Goal: Information Seeking & Learning: Find specific page/section

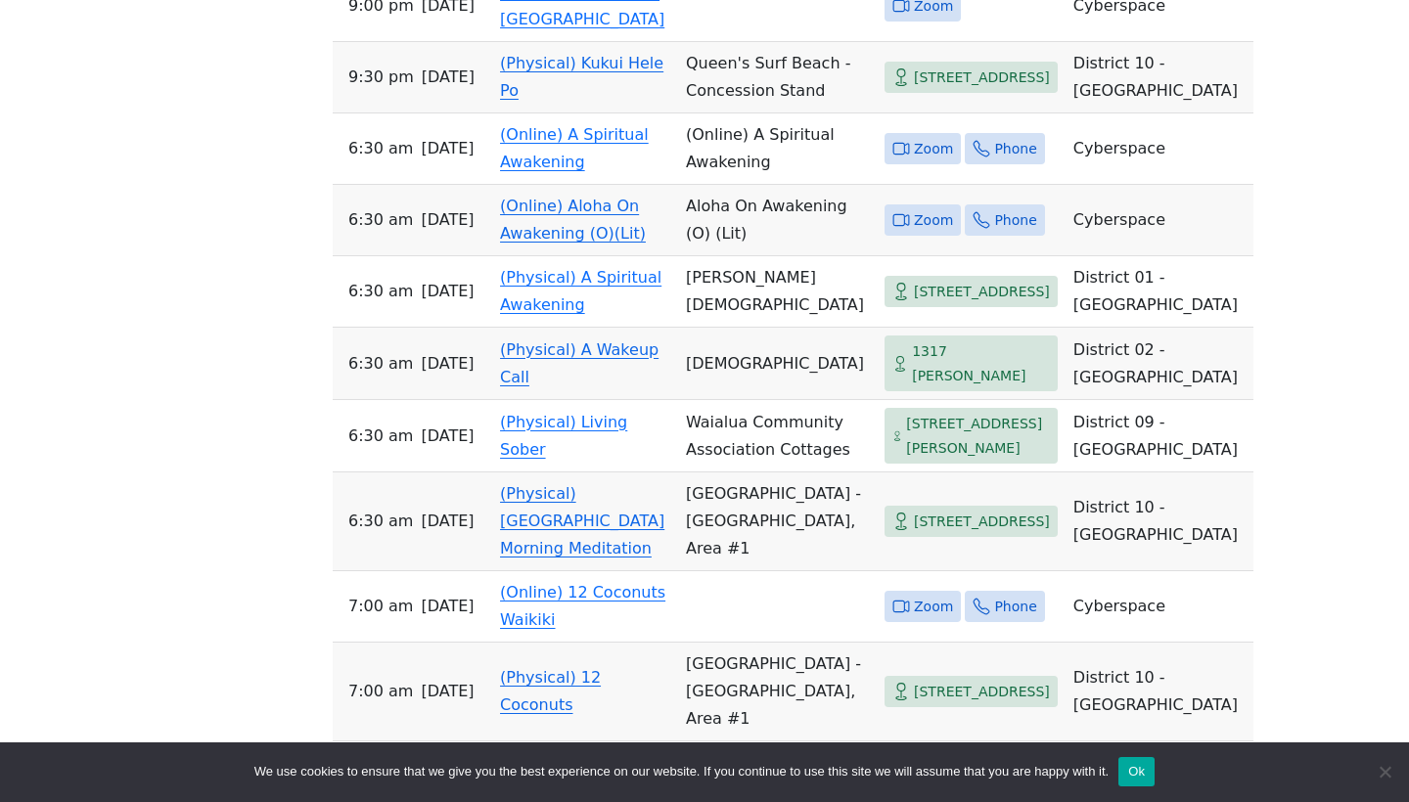
scroll to position [9395, 0]
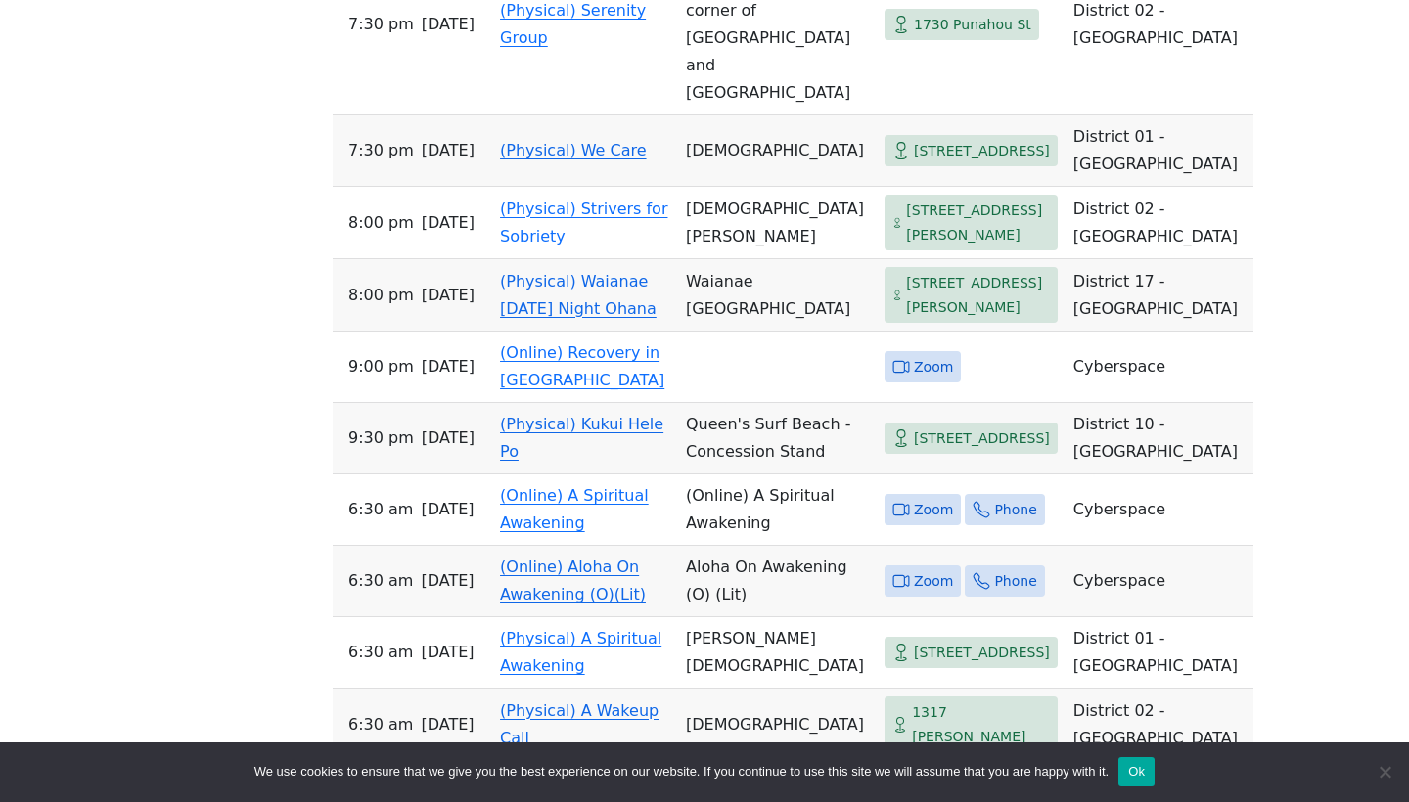
scroll to position [8979, 0]
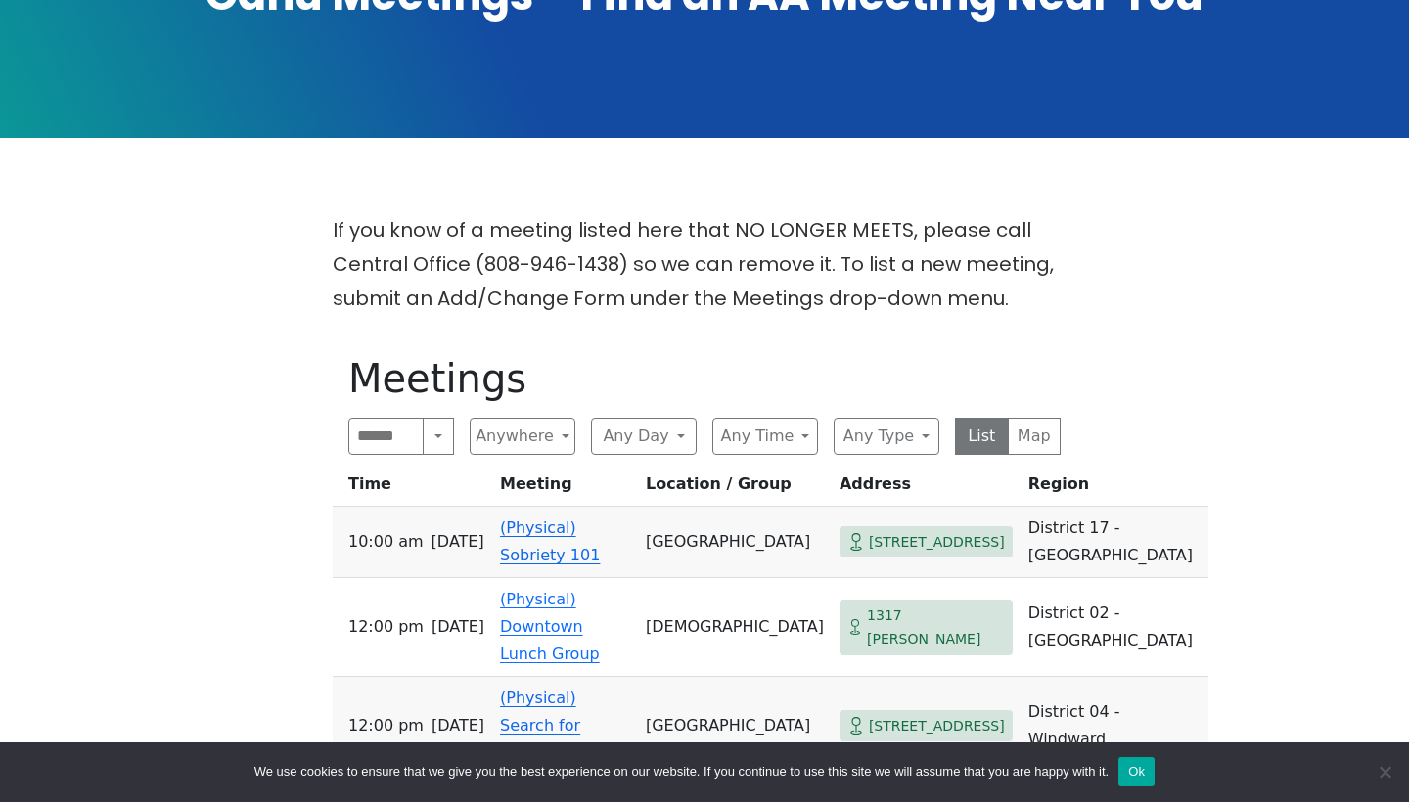
scroll to position [542, 0]
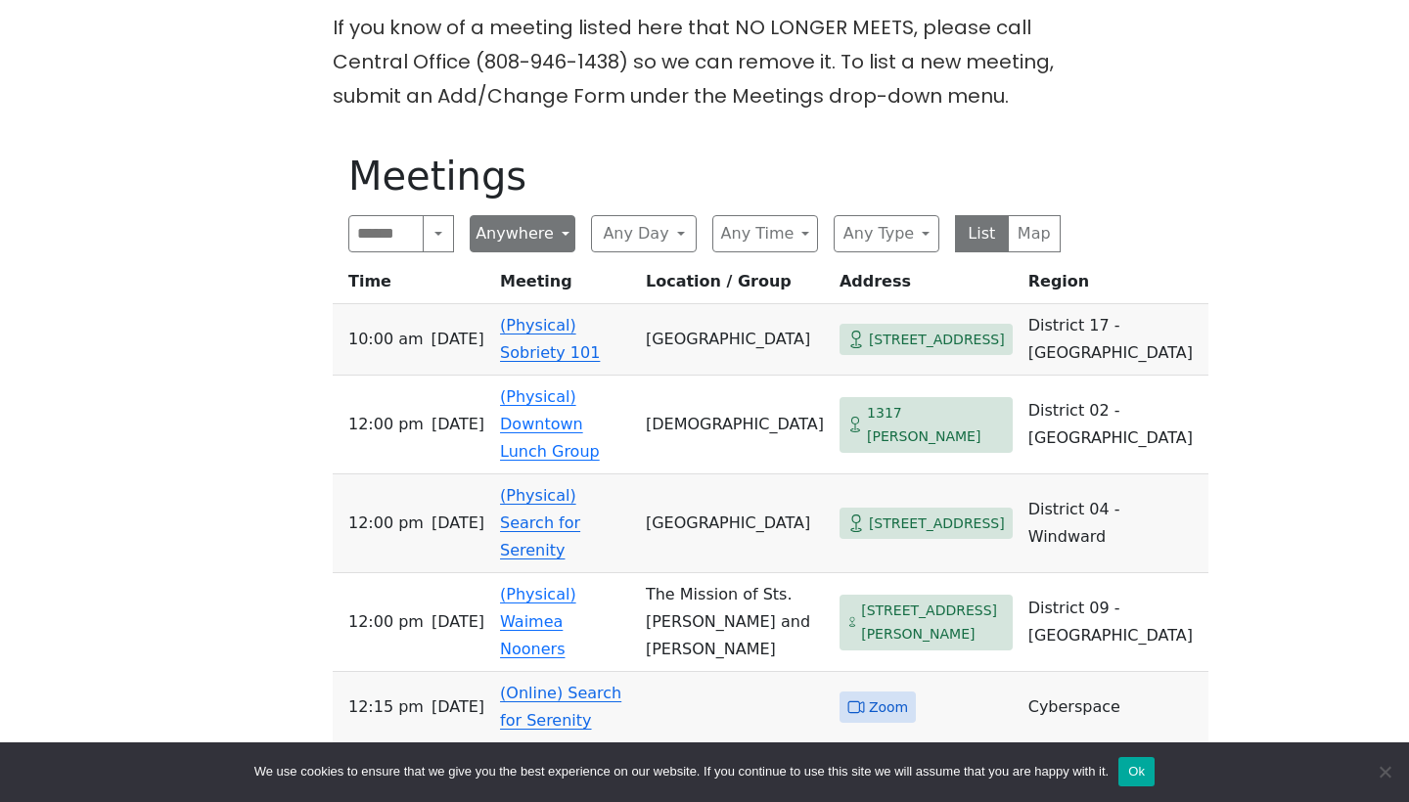
click at [522, 237] on button "Anywhere" at bounding box center [523, 233] width 106 height 37
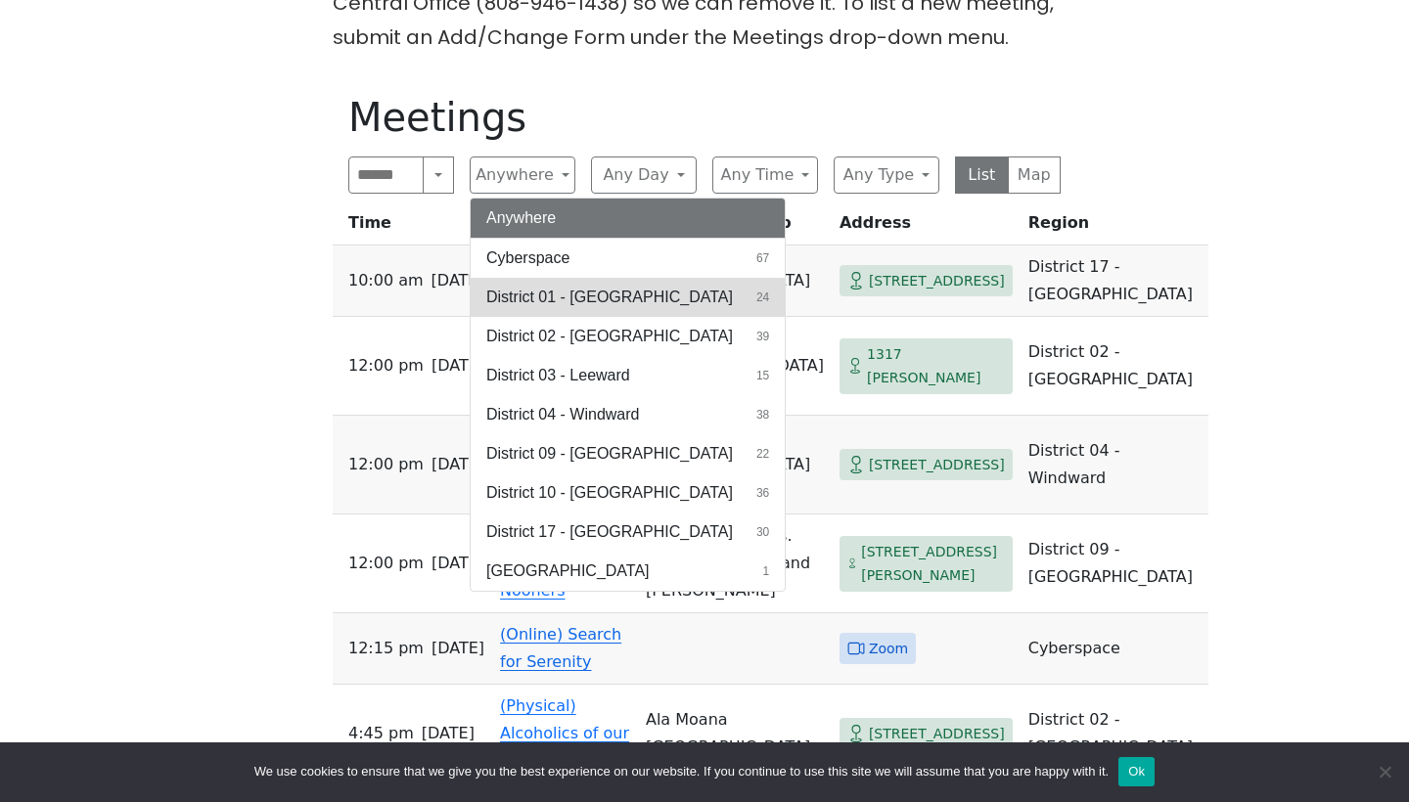
scroll to position [614, 0]
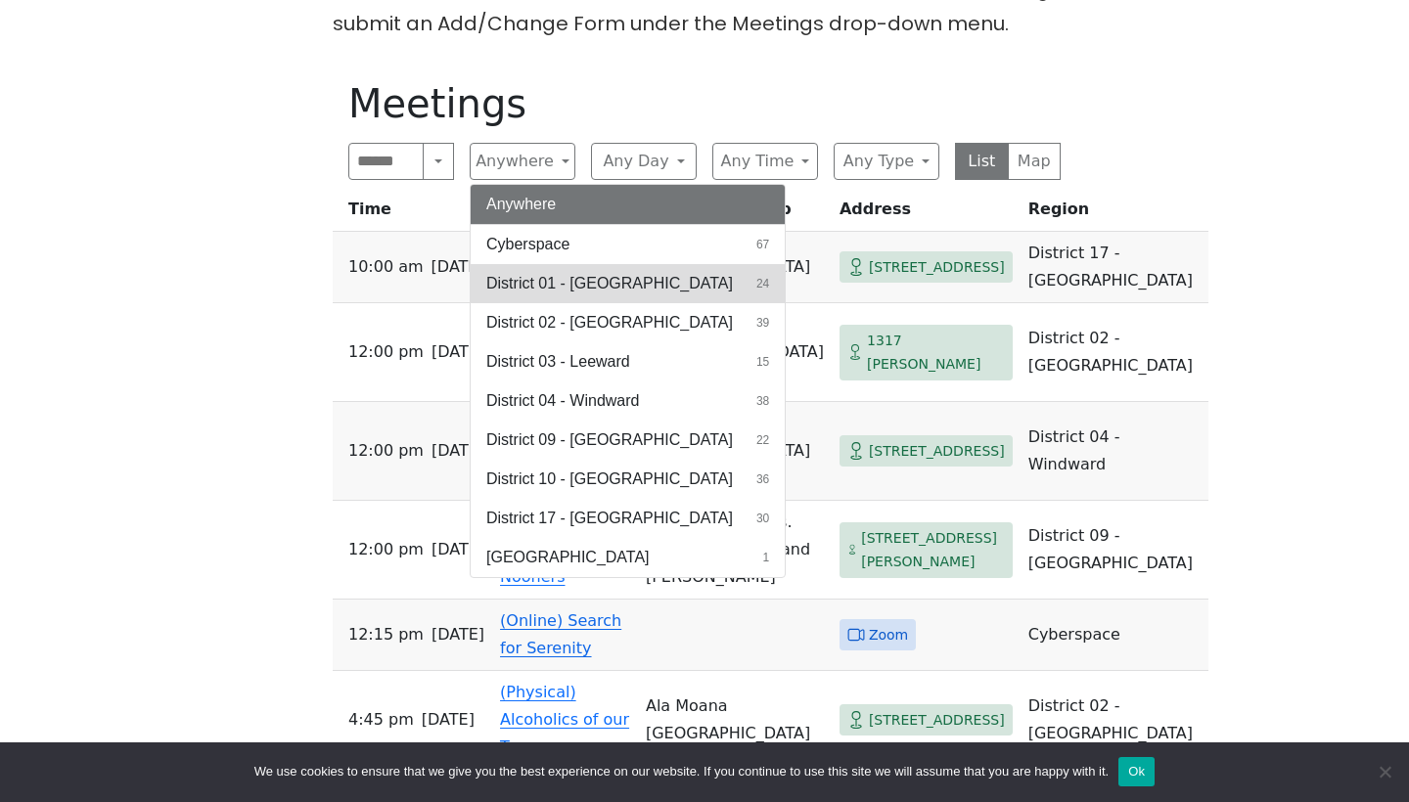
click at [559, 282] on span "District 01 - [GEOGRAPHIC_DATA]" at bounding box center [609, 283] width 247 height 23
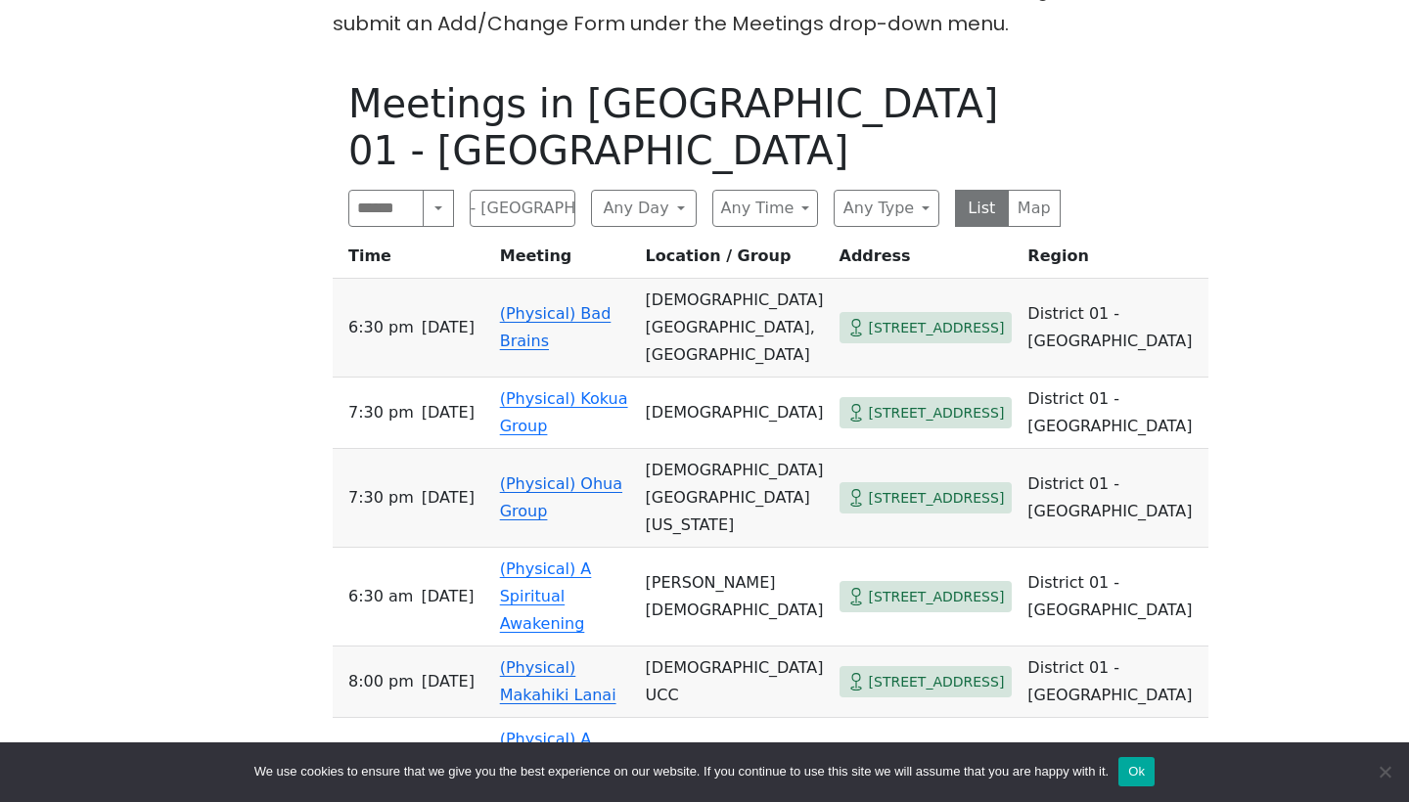
click at [170, 371] on div "If you know of a meeting listed here that NO LONGER MEETS, please call Central …" at bounding box center [704, 559] width 1268 height 1242
click at [140, 351] on div "If you know of a meeting listed here that NO LONGER MEETS, please call Central …" at bounding box center [704, 559] width 1268 height 1242
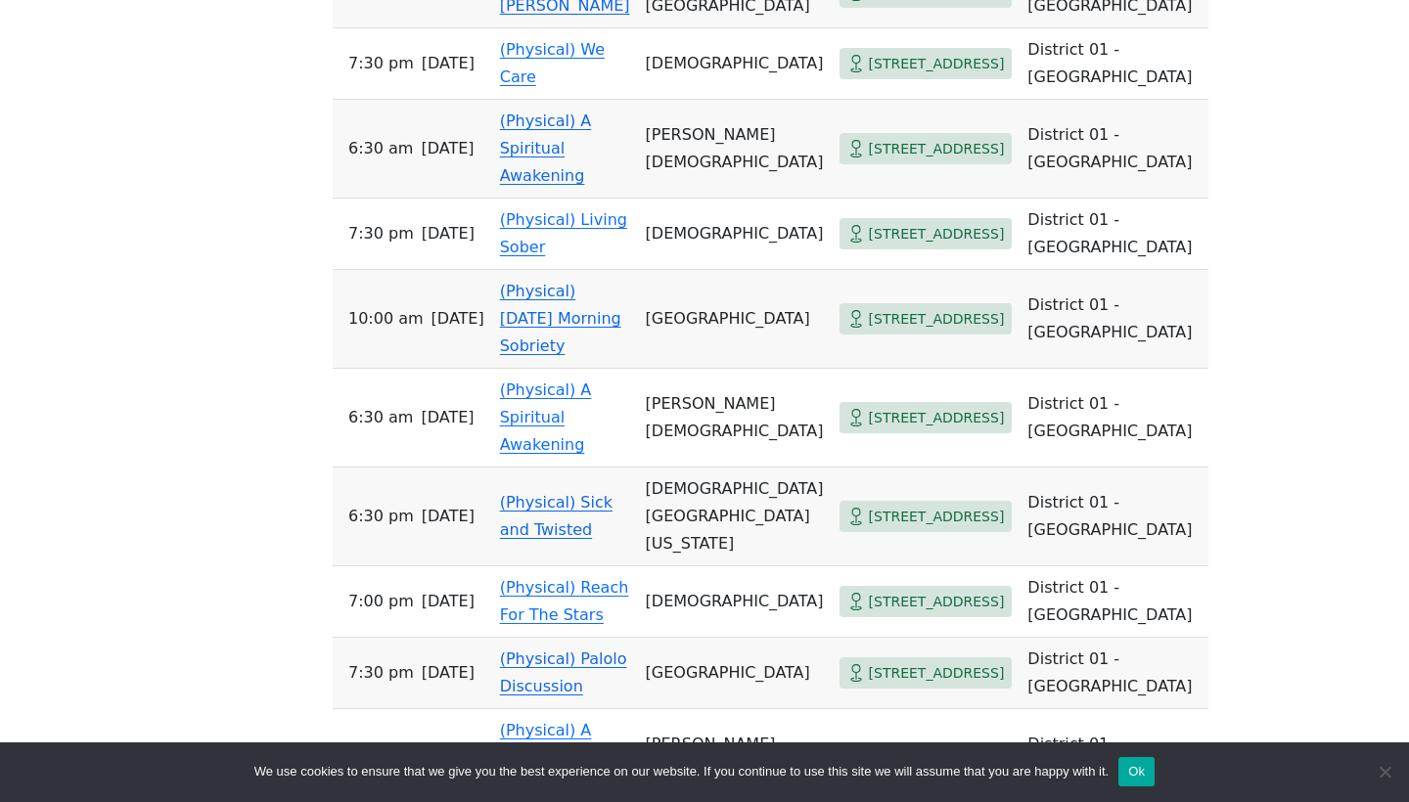
scroll to position [1671, 0]
click at [238, 333] on div "If you know of a meeting listed here that NO LONGER MEETS, please call Central …" at bounding box center [704, 140] width 1268 height 2516
click at [208, 348] on div "If you know of a meeting listed here that NO LONGER MEETS, please call Central …" at bounding box center [704, 140] width 1268 height 2516
click at [233, 340] on div "If you know of a meeting listed here that NO LONGER MEETS, please call Central …" at bounding box center [704, 140] width 1268 height 2516
